Goal: Information Seeking & Learning: Check status

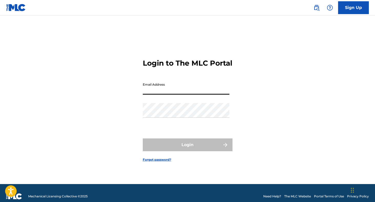
click at [190, 95] on input "Email Address" at bounding box center [186, 87] width 87 height 15
type input "[EMAIL_ADDRESS][DOMAIN_NAME]"
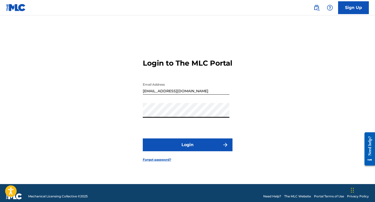
click at [143, 138] on button "Login" at bounding box center [188, 144] width 90 height 13
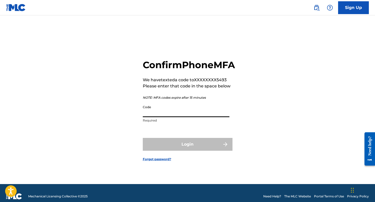
click at [164, 117] on input "Code" at bounding box center [186, 109] width 87 height 15
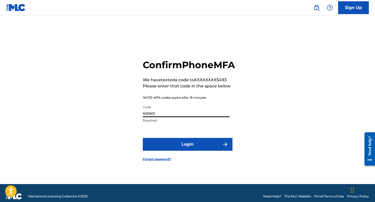
type input "925901"
click at [143, 138] on button "Login" at bounding box center [188, 144] width 90 height 13
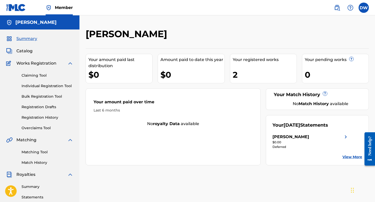
click at [166, 58] on div "Amount paid to date this year" at bounding box center [192, 60] width 64 height 6
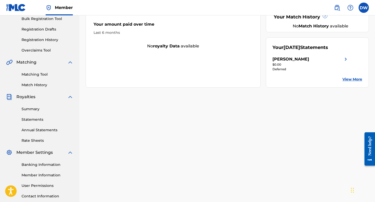
scroll to position [81, 0]
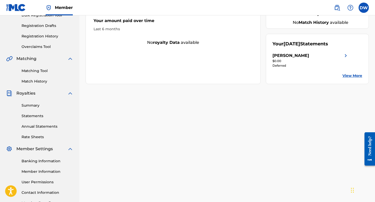
click at [35, 116] on link "Statements" at bounding box center [48, 115] width 52 height 5
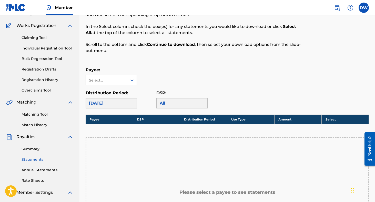
scroll to position [45, 0]
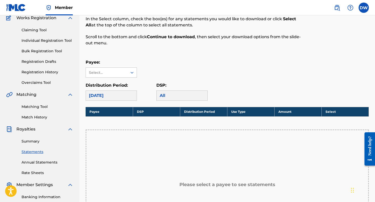
click at [113, 90] on div "[DATE]" at bounding box center [111, 95] width 51 height 10
click at [112, 93] on div "[DATE]" at bounding box center [111, 95] width 51 height 10
click at [113, 94] on div "[DATE]" at bounding box center [111, 95] width 51 height 10
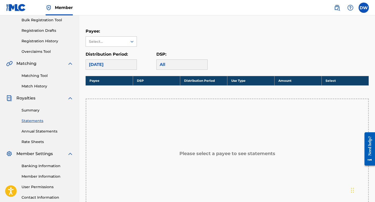
scroll to position [70, 0]
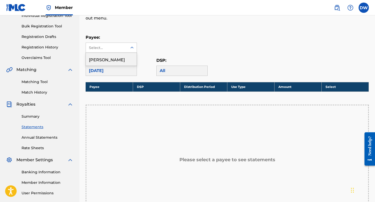
click at [109, 45] on div "Select..." at bounding box center [106, 47] width 35 height 5
click at [106, 59] on div "[PERSON_NAME]" at bounding box center [111, 59] width 51 height 13
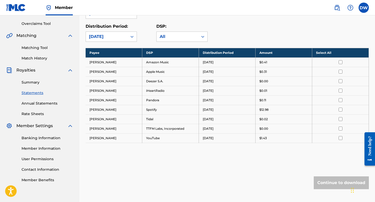
scroll to position [113, 0]
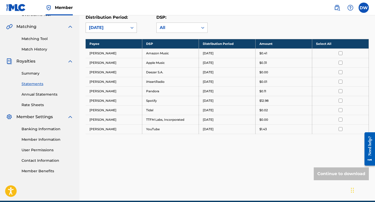
click at [118, 31] on div "[DATE]" at bounding box center [107, 28] width 42 height 10
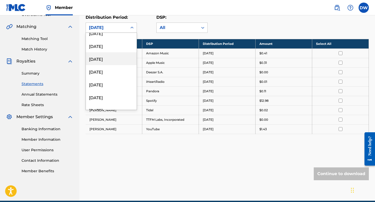
scroll to position [0, 0]
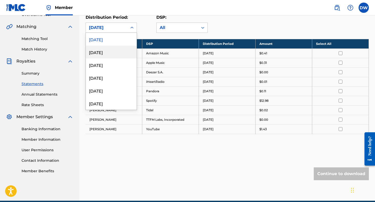
click at [115, 51] on div "[DATE]" at bounding box center [111, 52] width 51 height 13
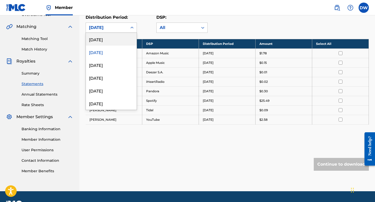
click at [109, 25] on div "[DATE]" at bounding box center [106, 28] width 35 height 6
click at [109, 23] on div "[DATE]" at bounding box center [107, 28] width 42 height 10
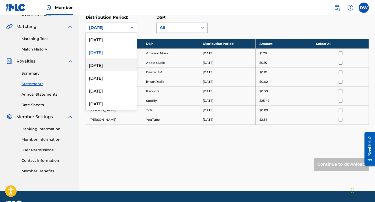
click at [98, 62] on div "[DATE]" at bounding box center [111, 64] width 51 height 13
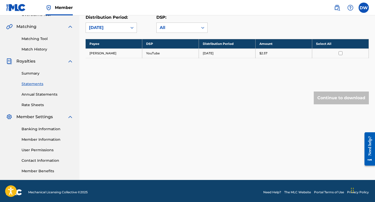
click at [104, 26] on div "[DATE]" at bounding box center [106, 28] width 35 height 6
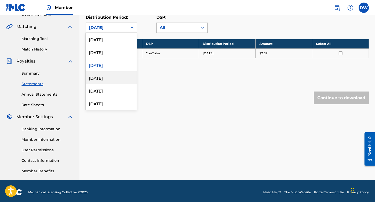
click at [95, 78] on div "[DATE]" at bounding box center [111, 77] width 51 height 13
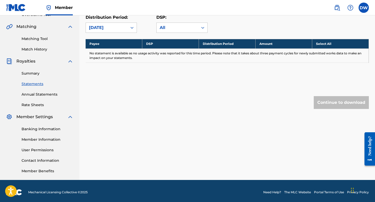
click at [106, 29] on div "[DATE]" at bounding box center [106, 28] width 35 height 6
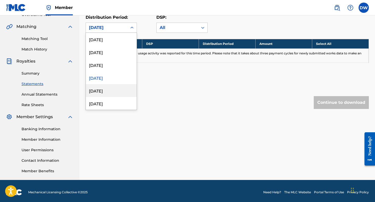
click at [92, 88] on div "[DATE]" at bounding box center [111, 90] width 51 height 13
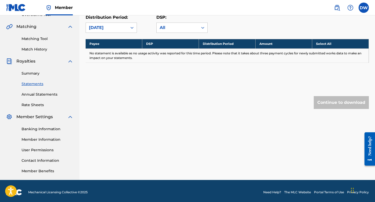
click at [106, 24] on div "[DATE]" at bounding box center [107, 28] width 42 height 10
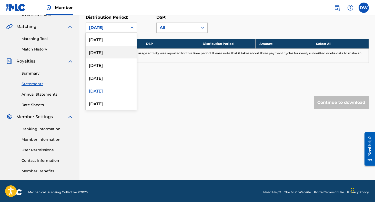
click at [98, 50] on div "[DATE]" at bounding box center [111, 52] width 51 height 13
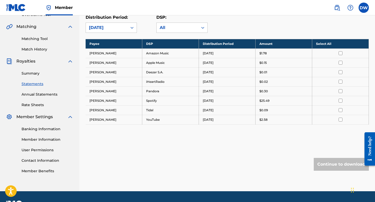
click at [116, 26] on div "[DATE]" at bounding box center [106, 28] width 35 height 6
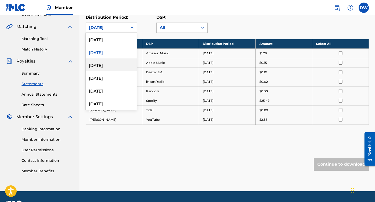
click at [102, 64] on div "[DATE]" at bounding box center [111, 64] width 51 height 13
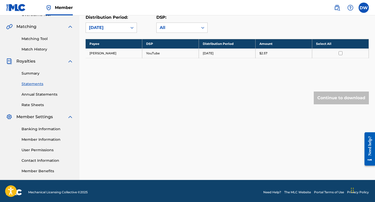
click at [113, 27] on div "[DATE]" at bounding box center [106, 28] width 35 height 6
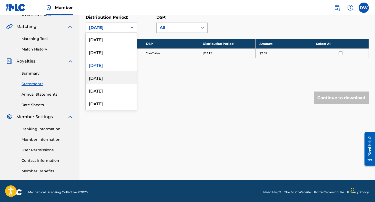
click at [102, 82] on div "[DATE]" at bounding box center [111, 77] width 51 height 13
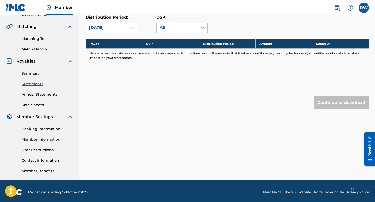
click at [109, 25] on div "[DATE]" at bounding box center [106, 28] width 35 height 6
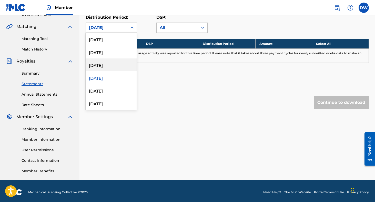
click at [101, 65] on div "[DATE]" at bounding box center [111, 64] width 51 height 13
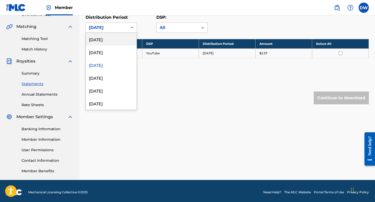
click at [114, 30] on div "[DATE]" at bounding box center [106, 28] width 35 height 6
click at [106, 57] on div "[DATE]" at bounding box center [111, 52] width 51 height 13
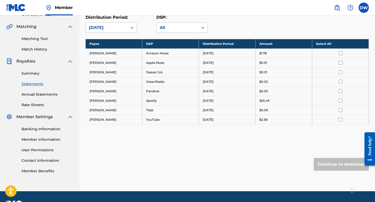
click at [109, 32] on div "[DATE]" at bounding box center [107, 28] width 42 height 10
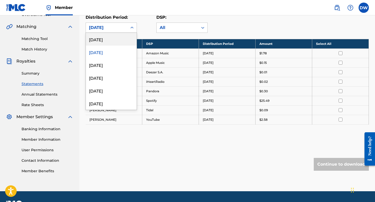
click at [106, 44] on div "[DATE]" at bounding box center [111, 39] width 51 height 13
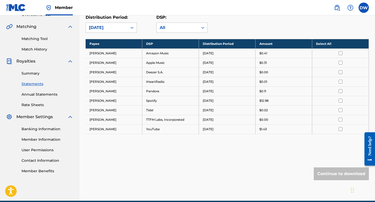
click at [265, 99] on p "$12.98" at bounding box center [263, 100] width 9 height 5
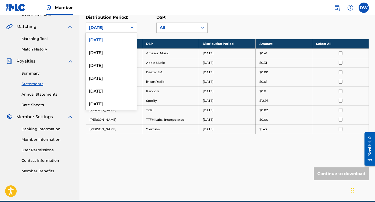
click at [106, 27] on div "[DATE]" at bounding box center [106, 28] width 35 height 6
click at [119, 38] on div "[DATE]" at bounding box center [111, 39] width 51 height 13
click at [129, 29] on div at bounding box center [131, 27] width 9 height 9
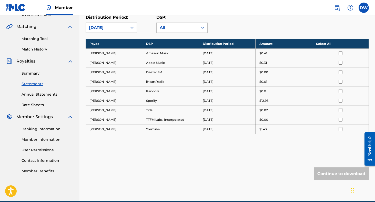
click at [138, 26] on div "Distribution Period: [DATE]" at bounding box center [121, 23] width 71 height 18
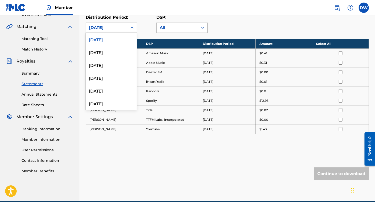
click at [131, 28] on icon at bounding box center [131, 28] width 3 height 2
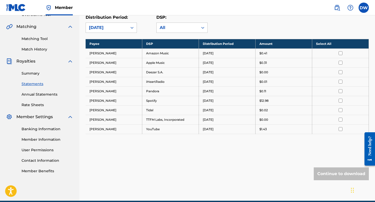
click at [91, 52] on td "[PERSON_NAME]" at bounding box center [114, 52] width 57 height 9
drag, startPoint x: 90, startPoint y: 52, endPoint x: 119, endPoint y: 127, distance: 79.8
click at [119, 127] on tbody "Payee DSP Distribution Period Amount Select All [PERSON_NAME] Amazon Music [DAT…" at bounding box center [227, 86] width 283 height 95
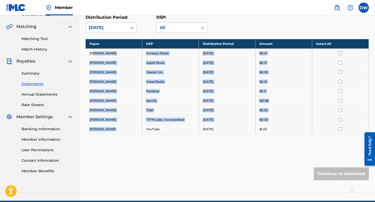
drag, startPoint x: 114, startPoint y: 130, endPoint x: 94, endPoint y: 53, distance: 79.5
click at [94, 53] on tbody "Payee DSP Distribution Period Amount Select All [PERSON_NAME] Amazon Music [DAT…" at bounding box center [227, 86] width 283 height 95
click at [94, 53] on td "[PERSON_NAME]" at bounding box center [114, 52] width 57 height 9
drag, startPoint x: 88, startPoint y: 52, endPoint x: 115, endPoint y: 124, distance: 77.3
click at [115, 124] on tbody "Payee DSP Distribution Period Amount Select All [PERSON_NAME] Amazon Music [DAT…" at bounding box center [227, 86] width 283 height 95
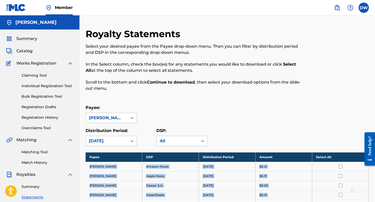
click at [29, 77] on link "Claiming Tool" at bounding box center [48, 75] width 52 height 5
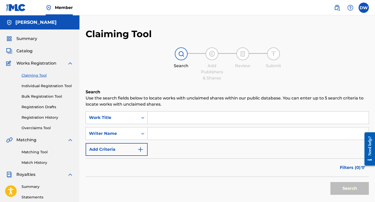
click at [27, 47] on div "Summary Catalog Works Registration Claiming Tool Individual Registration Tool B…" at bounding box center [39, 161] width 79 height 264
click at [22, 51] on span "Catalog" at bounding box center [24, 51] width 16 height 6
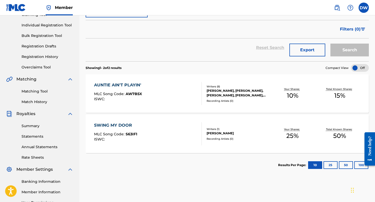
scroll to position [62, 0]
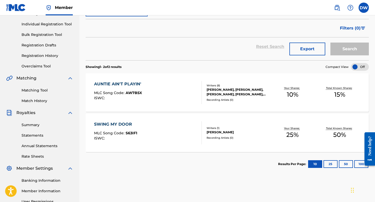
click at [341, 90] on span "15 %" at bounding box center [339, 94] width 11 height 9
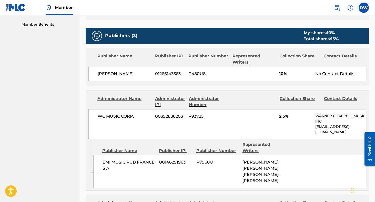
scroll to position [260, 0]
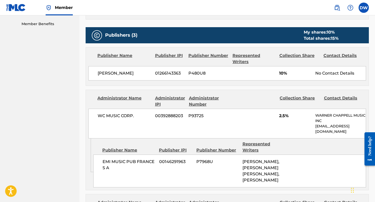
click at [283, 76] on span "10%" at bounding box center [295, 73] width 32 height 6
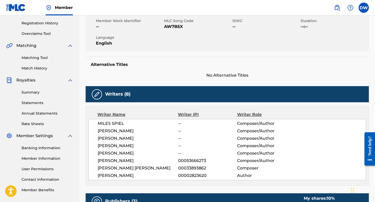
scroll to position [0, 0]
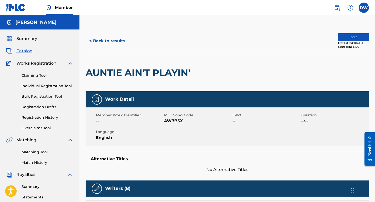
click at [91, 42] on button "< Back to results" at bounding box center [107, 41] width 43 height 13
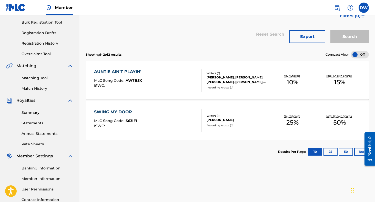
scroll to position [90, 0]
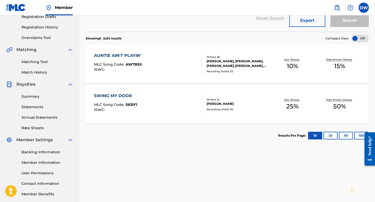
click at [303, 67] on div "Your Shares: 10 %" at bounding box center [292, 64] width 47 height 16
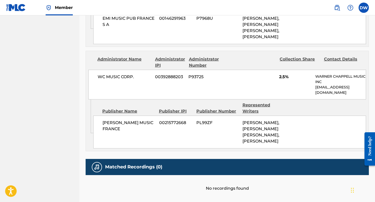
scroll to position [404, 0]
click at [111, 80] on span "WC MUSIC CORP." at bounding box center [125, 77] width 54 height 6
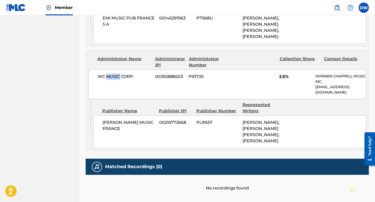
click at [111, 80] on span "WC MUSIC CORP." at bounding box center [125, 77] width 54 height 6
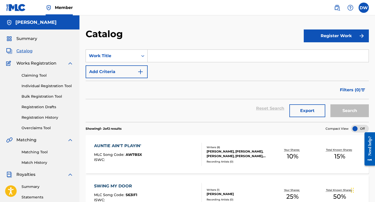
click at [208, 138] on div "AUNTIE AIN'T PLAYIN' MLC Song Code : AW7B5X ISWC : Writers ( 8 ) [PERSON_NAME],…" at bounding box center [227, 154] width 283 height 38
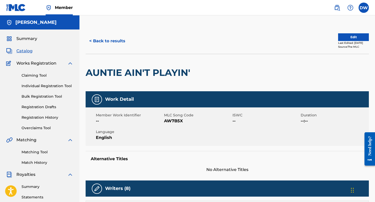
scroll to position [66, 0]
